Goal: Task Accomplishment & Management: Use online tool/utility

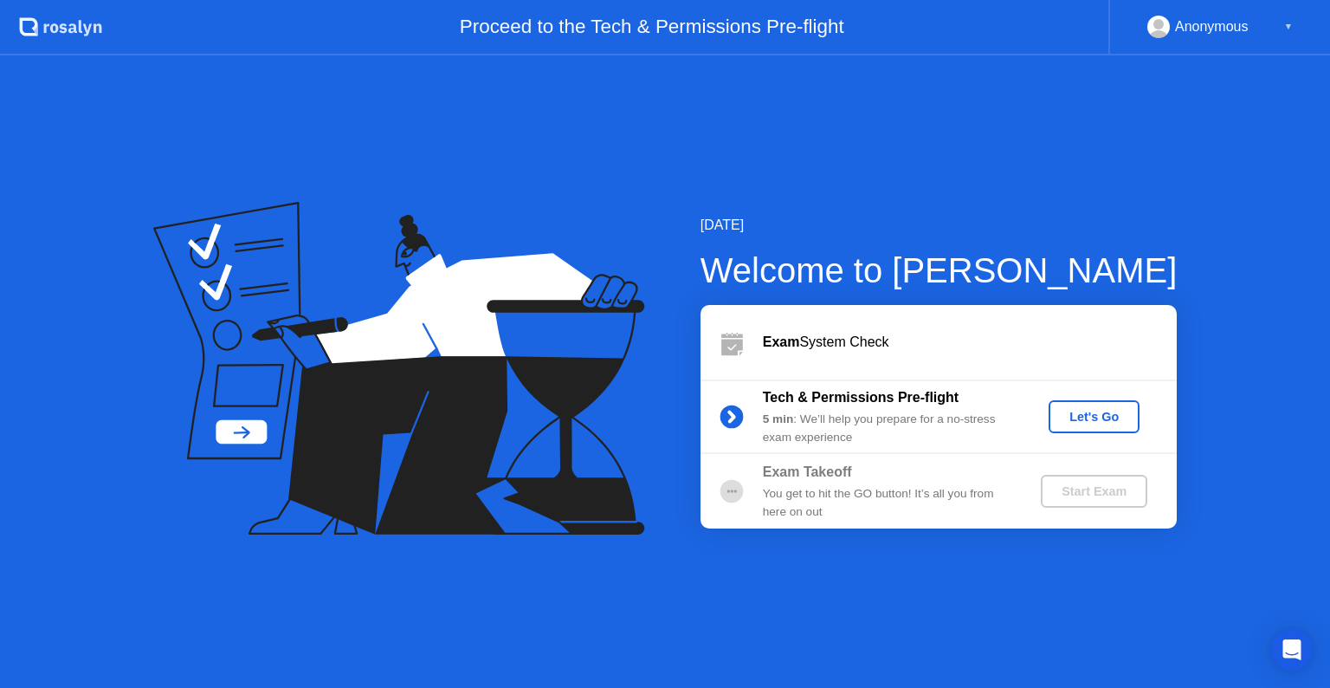
click at [1100, 419] on div "Let's Go" at bounding box center [1094, 417] width 77 height 14
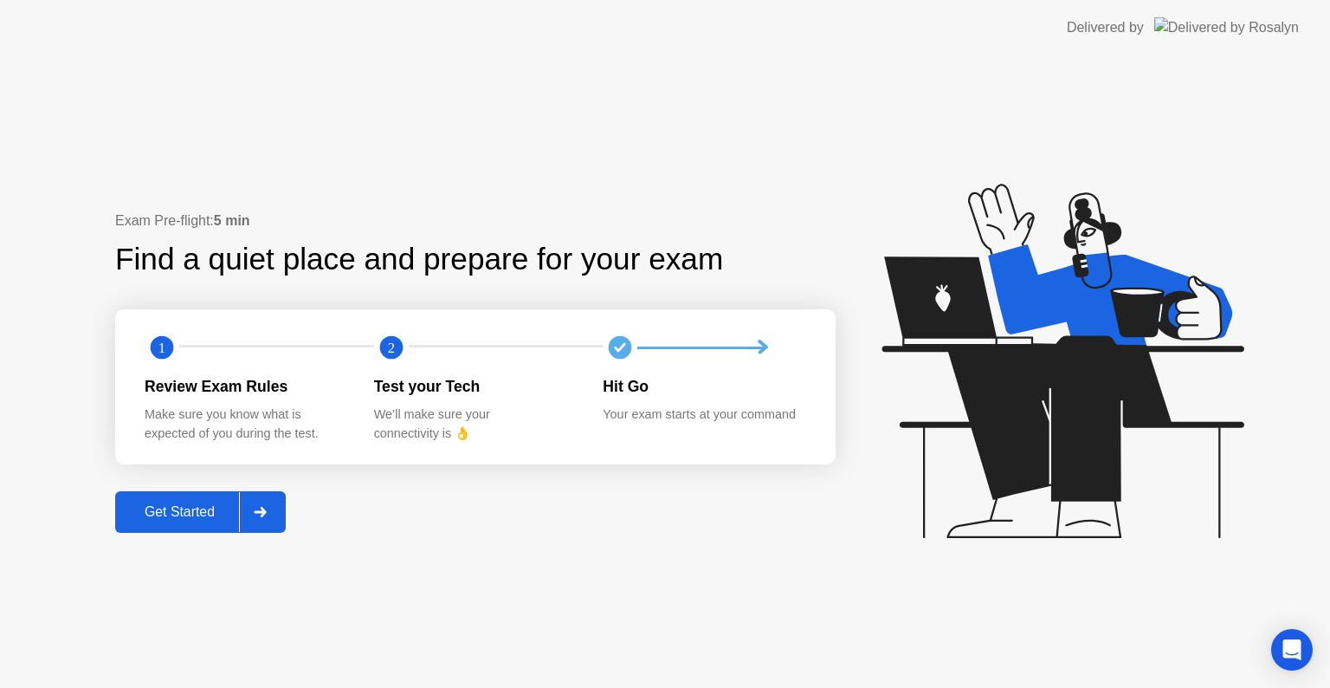
click at [238, 520] on div "Get Started" at bounding box center [179, 512] width 119 height 16
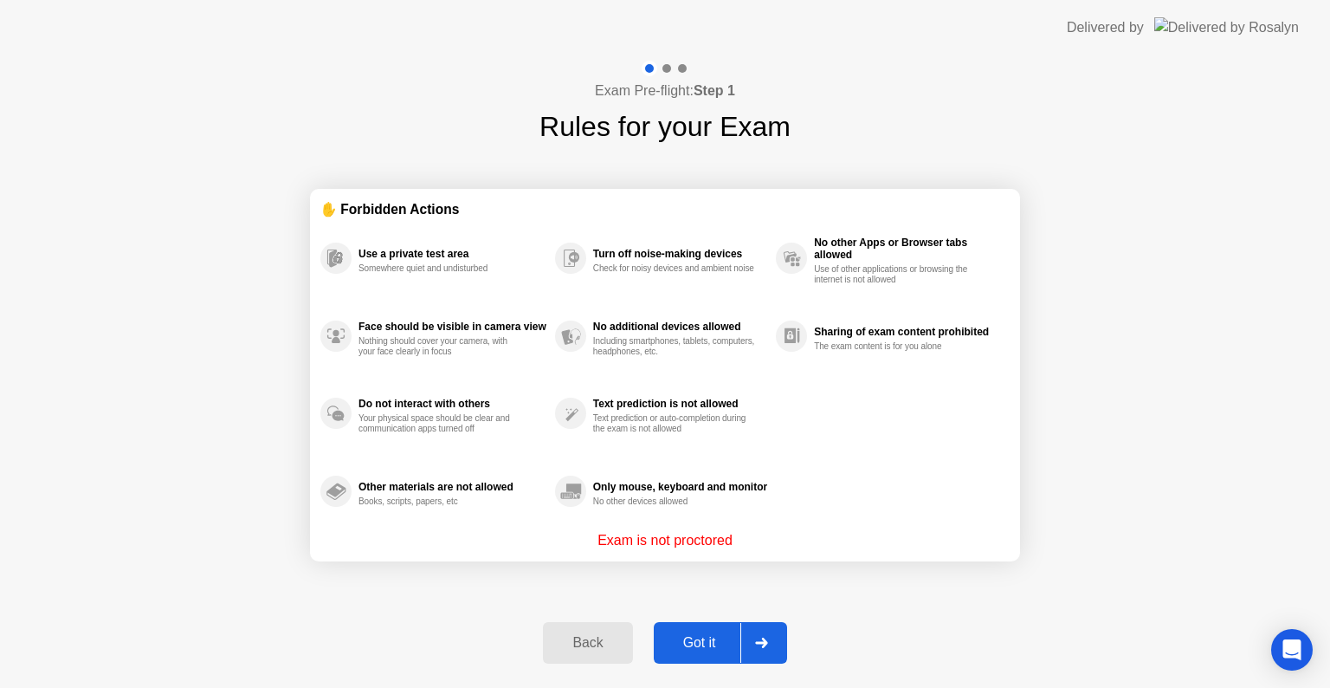
drag, startPoint x: 745, startPoint y: 538, endPoint x: 606, endPoint y: 541, distance: 138.6
click at [604, 531] on div "Exam is not proctored" at bounding box center [664, 540] width 689 height 21
click at [755, 629] on div at bounding box center [761, 643] width 42 height 40
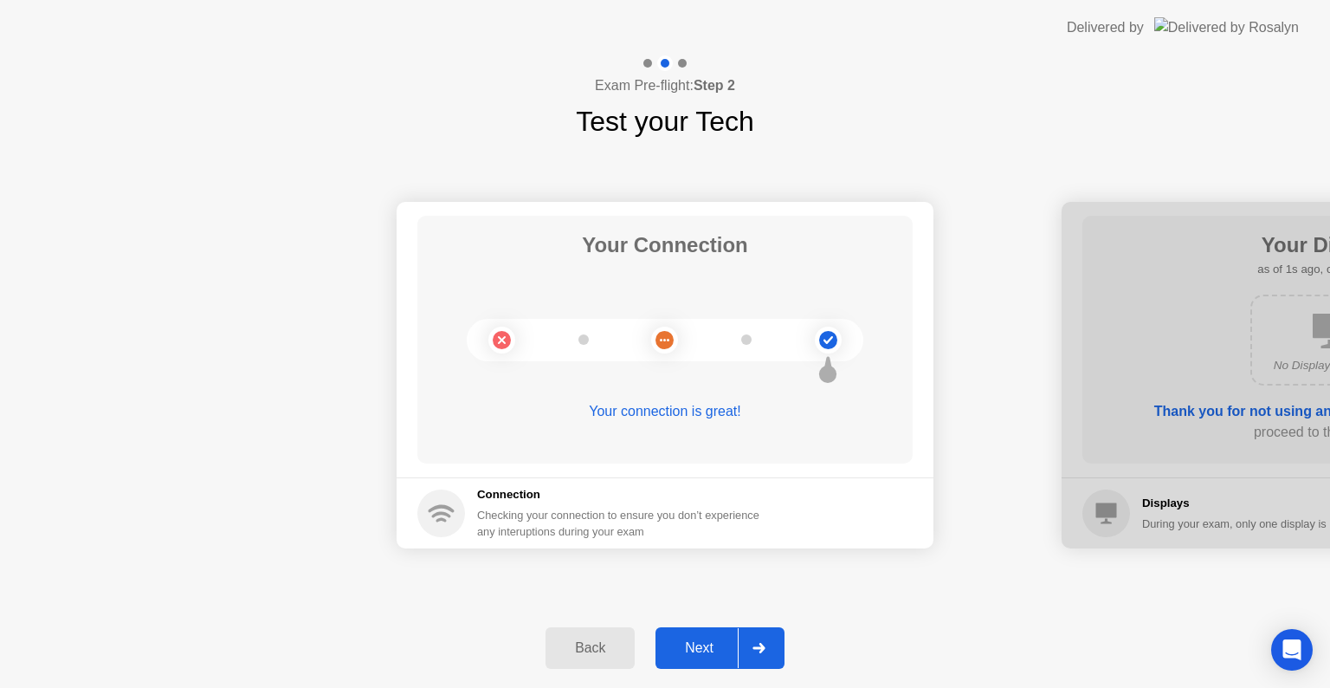
click at [726, 658] on button "Next" at bounding box center [719, 648] width 129 height 42
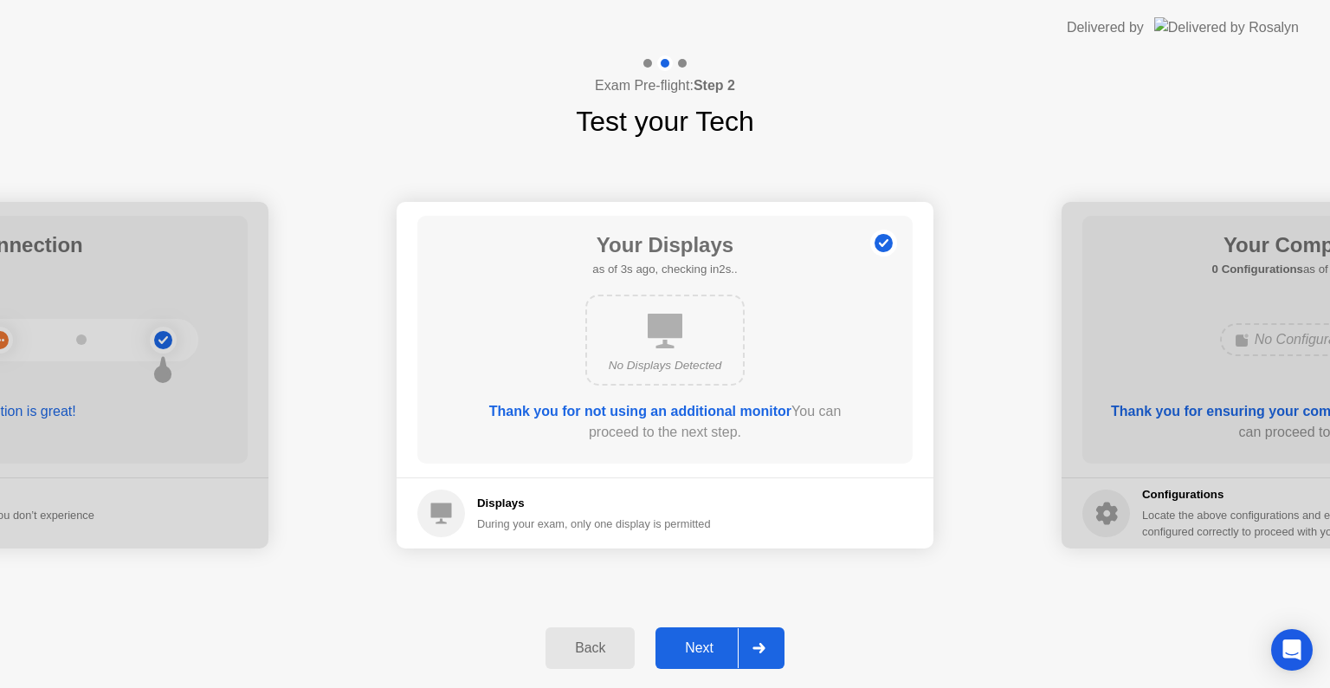
click at [692, 662] on button "Next" at bounding box center [719, 648] width 129 height 42
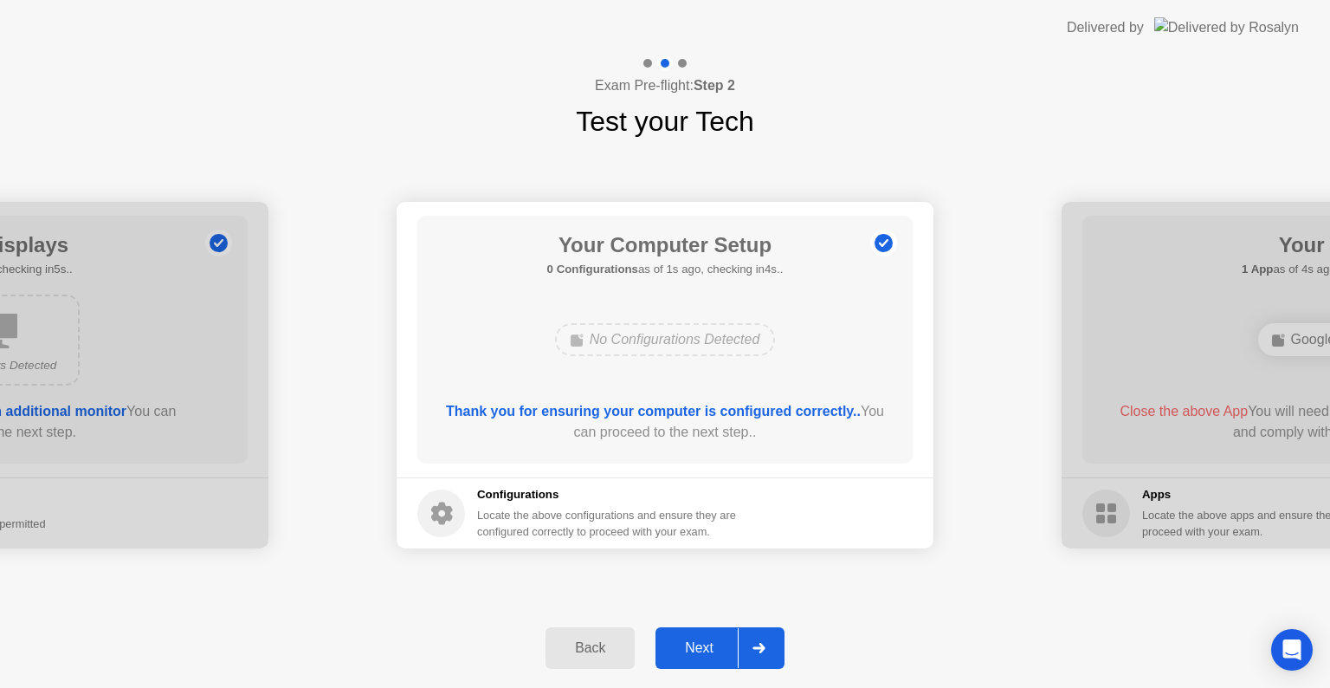
click at [693, 634] on button "Next" at bounding box center [719, 648] width 129 height 42
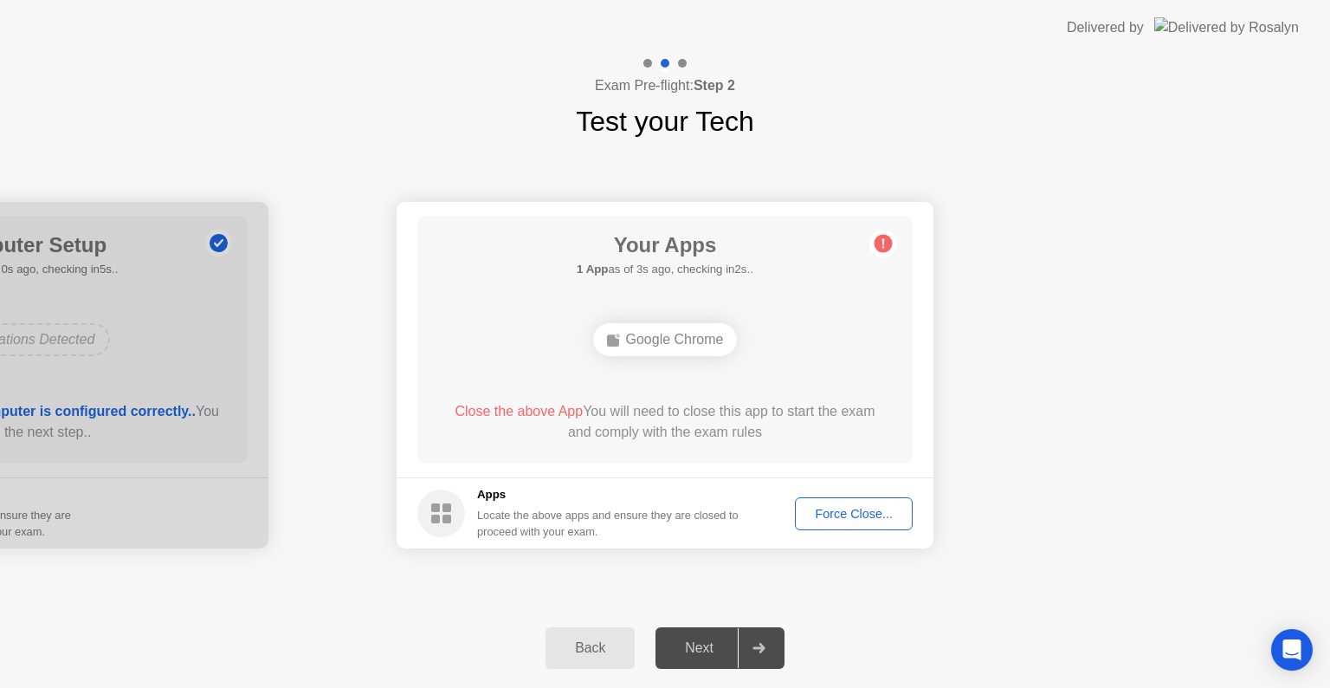
drag, startPoint x: 998, startPoint y: 323, endPoint x: 978, endPoint y: 336, distance: 23.1
drag, startPoint x: 904, startPoint y: 230, endPoint x: 888, endPoint y: 249, distance: 25.2
click at [904, 230] on div "Your Apps 1 App as of 4s ago, checking in1s.. Google Chrome Close the above App…" at bounding box center [664, 340] width 495 height 248
